Goal: Task Accomplishment & Management: Use online tool/utility

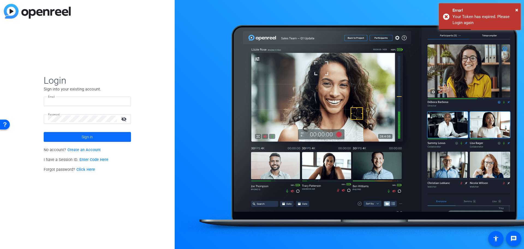
type input "[EMAIL_ADDRESS][DOMAIN_NAME]"
click at [86, 139] on span "Sign in" at bounding box center [87, 137] width 11 height 14
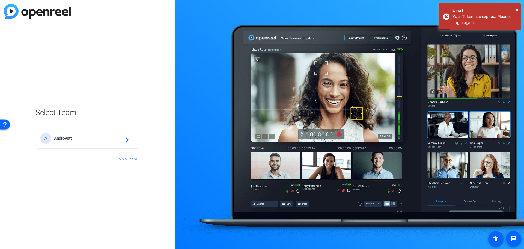
click at [69, 143] on div "A Androvett navigate_next" at bounding box center [87, 138] width 94 height 11
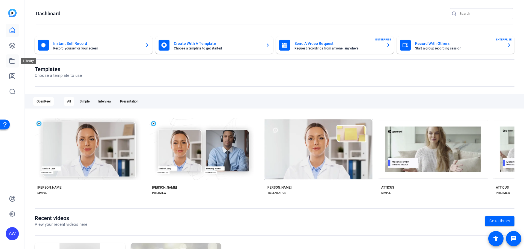
click at [13, 59] on icon at bounding box center [12, 60] width 5 height 5
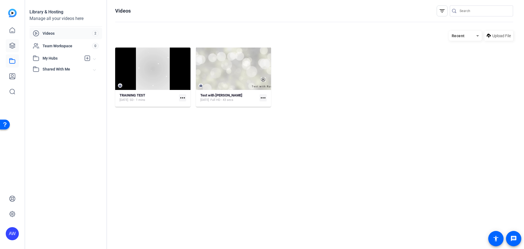
click at [13, 46] on icon at bounding box center [12, 45] width 7 height 7
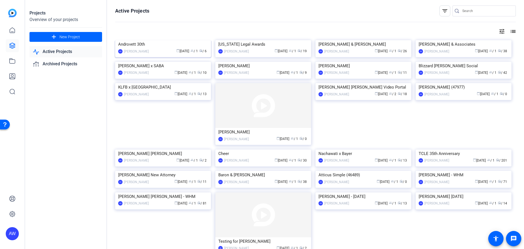
click at [167, 40] on img at bounding box center [163, 40] width 96 height 0
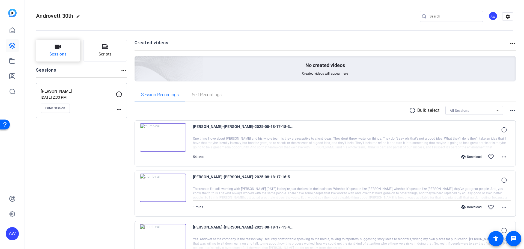
click at [65, 55] on span "Sessions" at bounding box center [57, 54] width 17 height 6
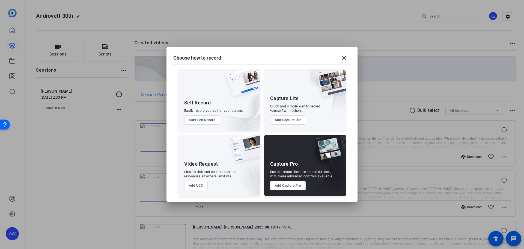
click at [284, 187] on button "Add Capture Pro" at bounding box center [288, 185] width 36 height 9
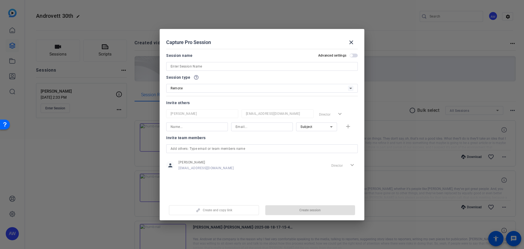
click at [218, 68] on input at bounding box center [262, 66] width 183 height 7
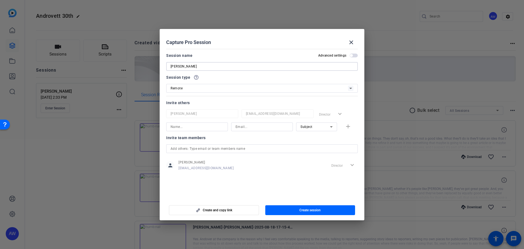
type input "[PERSON_NAME]"
click at [279, 209] on span "button" at bounding box center [310, 209] width 90 height 13
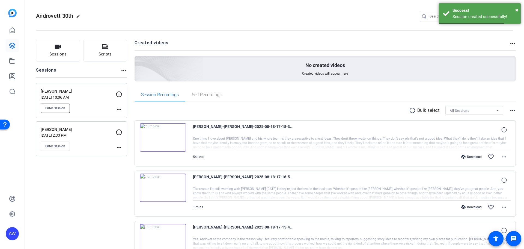
click at [55, 108] on span "Enter Session" at bounding box center [55, 108] width 20 height 4
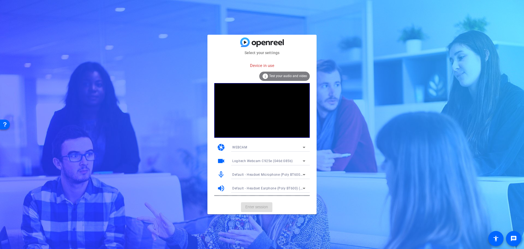
click at [294, 204] on mat-card-actions "Enter session" at bounding box center [261, 207] width 109 height 14
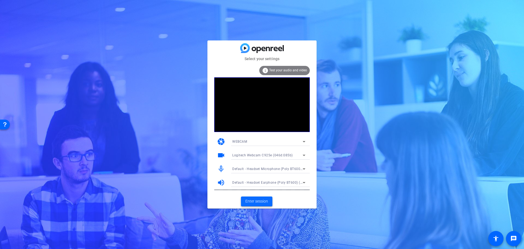
click at [264, 199] on span "Enter session" at bounding box center [256, 201] width 23 height 6
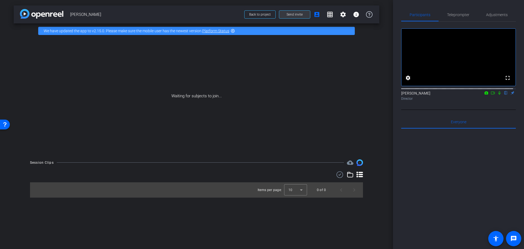
click at [295, 13] on span "Send invite" at bounding box center [294, 14] width 16 height 4
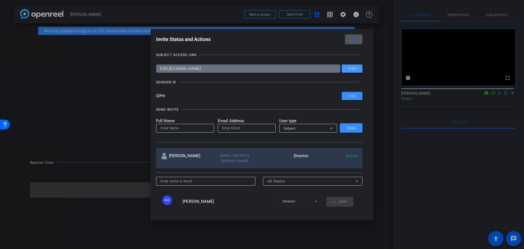
click at [350, 69] on span "Copy" at bounding box center [352, 68] width 8 height 4
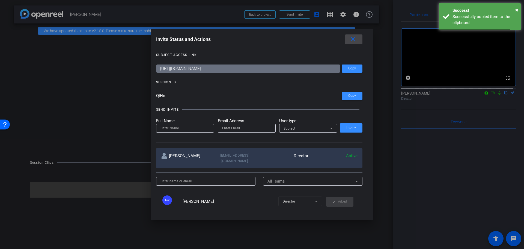
click at [354, 38] on mat-icon "close" at bounding box center [352, 39] width 7 height 7
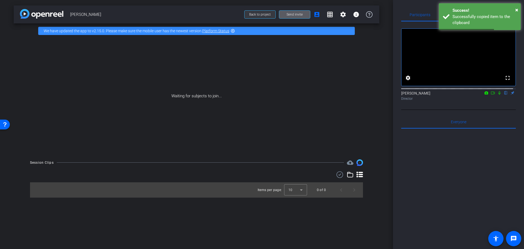
click at [255, 17] on span at bounding box center [259, 14] width 31 height 13
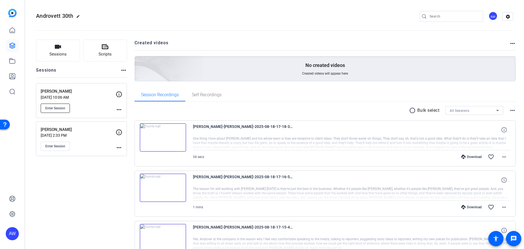
click at [63, 107] on span "Enter Session" at bounding box center [55, 108] width 20 height 4
click at [97, 208] on div "Sessions Scripts Sessions more_horiz Charla Aldous Aug 20, 2025 @ 10:06 AM Ente…" at bounding box center [81, 237] width 91 height 395
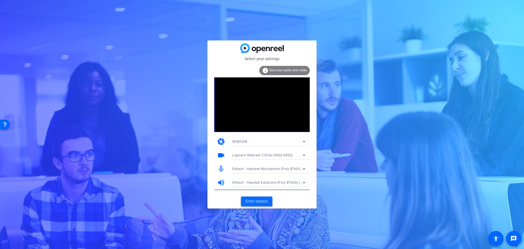
click at [256, 202] on span "Enter session" at bounding box center [256, 201] width 23 height 6
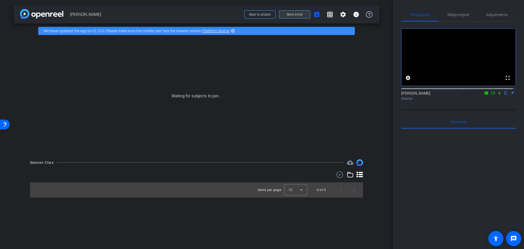
click at [290, 19] on span at bounding box center [294, 14] width 31 height 13
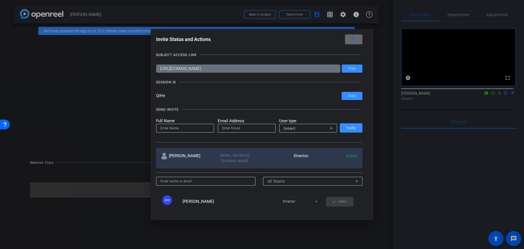
click at [356, 38] on mat-icon "close" at bounding box center [352, 39] width 7 height 7
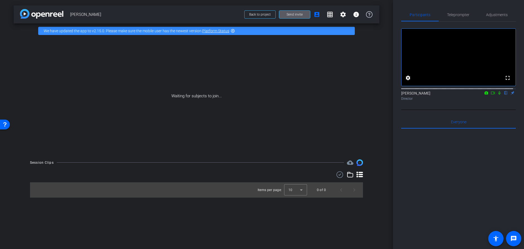
click at [372, 79] on div "Waiting for subjects to join..." at bounding box center [197, 95] width 366 height 115
